Goal: Participate in discussion

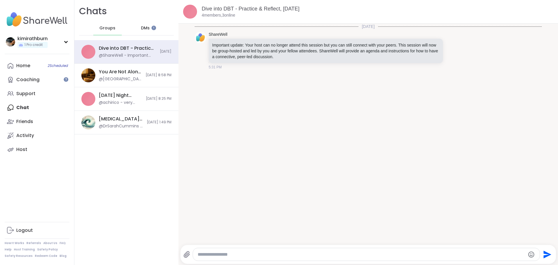
click at [144, 28] on span "DMs" at bounding box center [145, 28] width 9 height 6
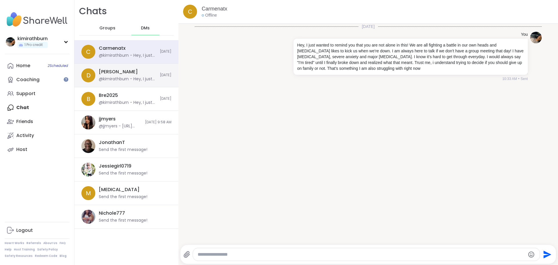
click at [127, 75] on div "[PERSON_NAME] @kimirathburn - Hey, I just wanted to remind you that you are not…" at bounding box center [128, 75] width 58 height 13
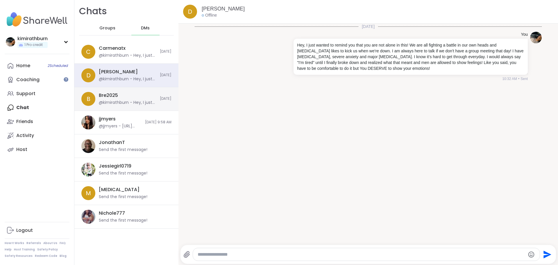
click at [124, 92] on div "B Bre2025 @kimirathburn - Hey, I just wanted to remind you that you are not alo…" at bounding box center [126, 99] width 104 height 24
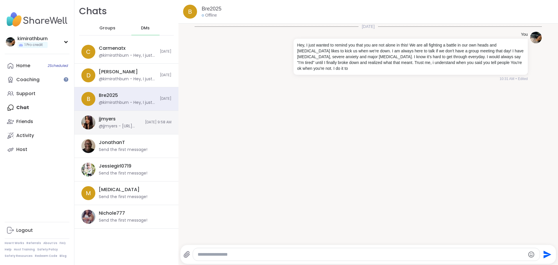
click at [120, 122] on div "jjmyers @jjmyers - [URL][DOMAIN_NAME]" at bounding box center [120, 122] width 43 height 13
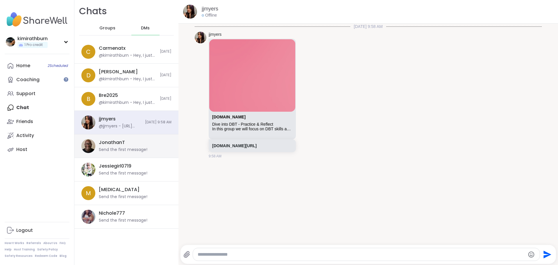
click at [117, 142] on div "JonathanT" at bounding box center [112, 142] width 26 height 6
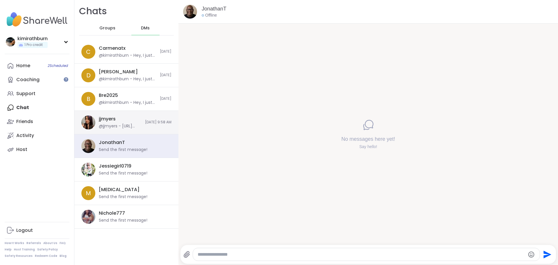
click at [121, 131] on div "jjmyers @jjmyers - [URL][DOMAIN_NAME] [DATE] 9:58 AM" at bounding box center [126, 123] width 104 height 24
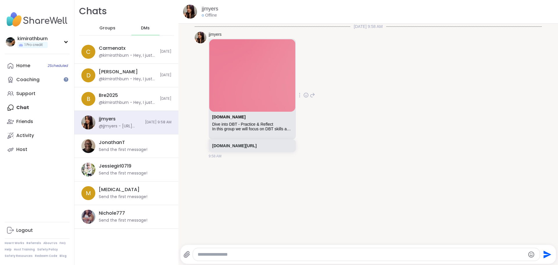
click at [251, 130] on div "In this group we will focus on DBT skills and how to apply them in everyday sit…" at bounding box center [252, 128] width 80 height 5
click at [252, 124] on div "Dive into DBT - Practice & Reflect" at bounding box center [252, 124] width 80 height 5
click at [218, 117] on link "[DOMAIN_NAME]" at bounding box center [228, 116] width 33 height 5
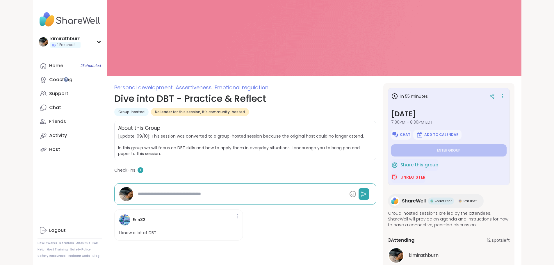
type textarea "*"
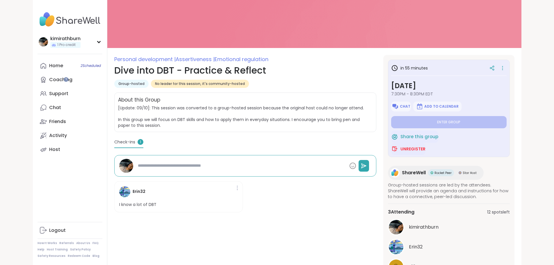
scroll to position [64, 0]
